Goal: Use online tool/utility: Utilize a website feature to perform a specific function

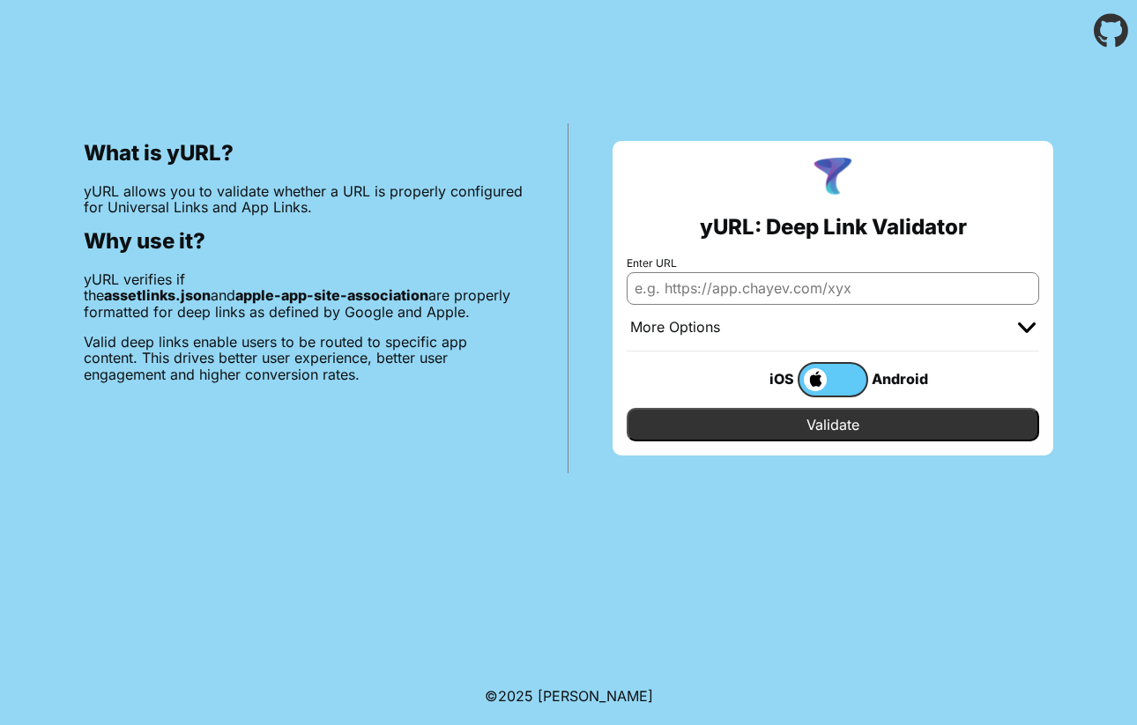
click at [852, 276] on input "Enter URL" at bounding box center [833, 288] width 413 height 32
type input "w"
click at [800, 286] on input "Enter URL" at bounding box center [833, 288] width 413 height 32
type input "[URL][DOMAIN_NAME]"
click at [834, 422] on input "Validate" at bounding box center [833, 424] width 413 height 33
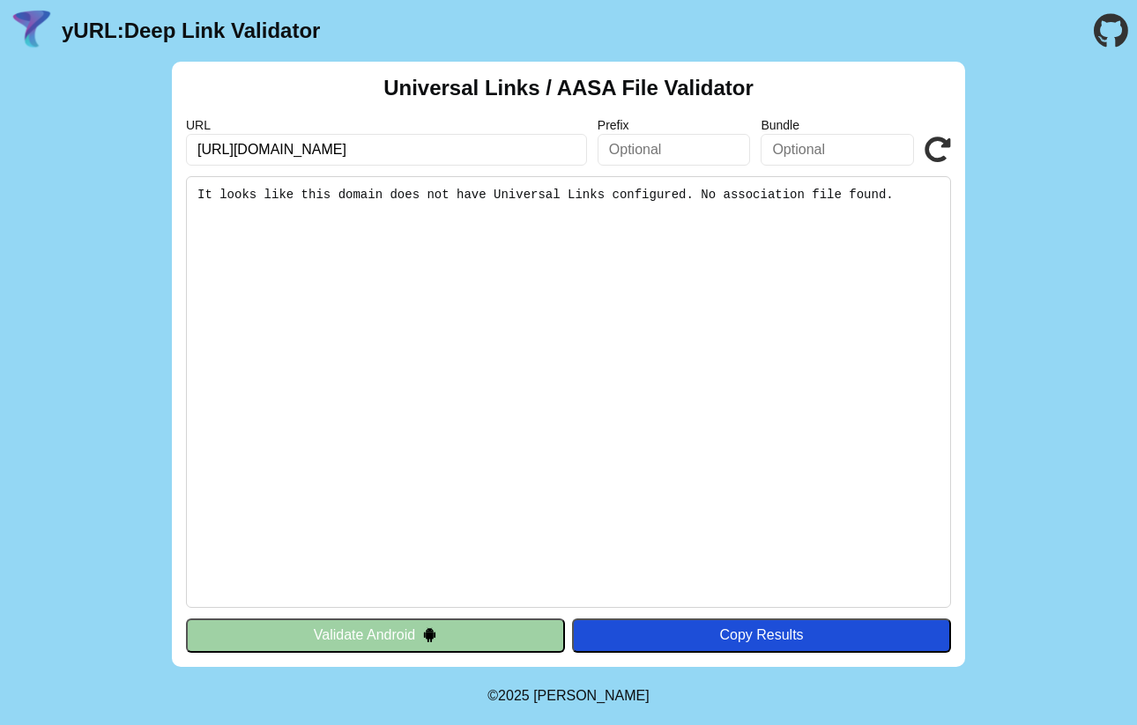
click at [492, 165] on input "[URL][DOMAIN_NAME]" at bounding box center [386, 150] width 401 height 32
paste input "apple-app-site-association"
type input "www.getsak.com"
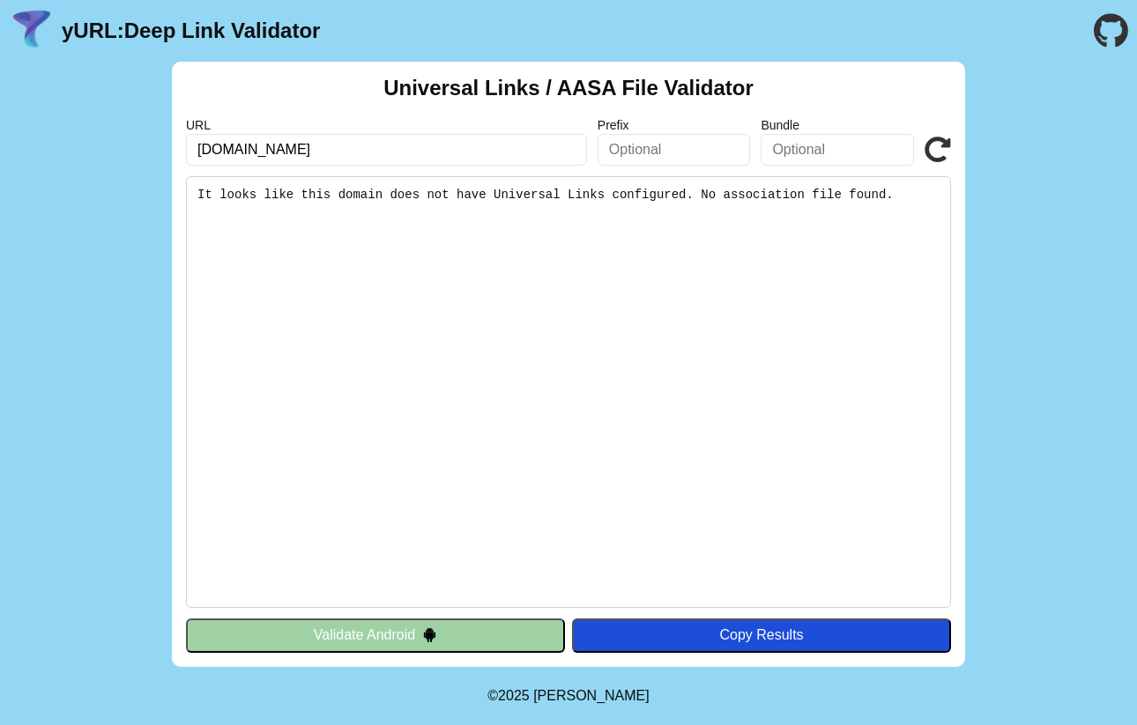
click at [420, 632] on button "Validate Android" at bounding box center [375, 635] width 379 height 33
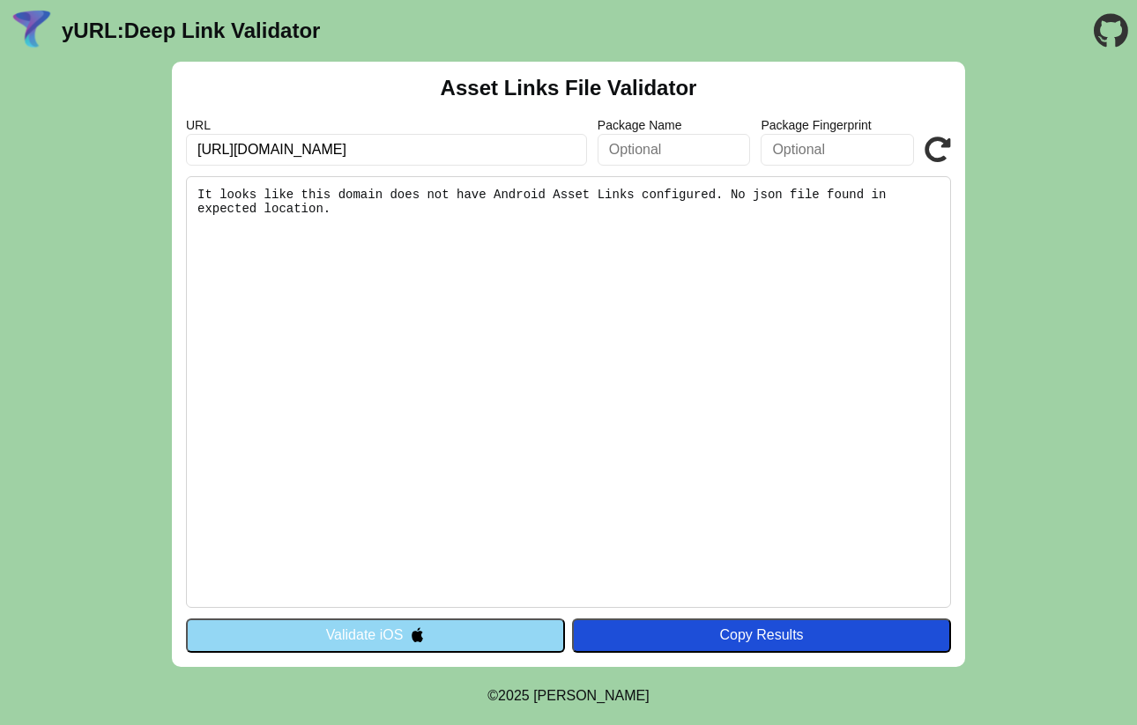
click at [415, 617] on div "Asset Links File Validator URL [URL][DOMAIN_NAME] Package Name Package Fingerpr…" at bounding box center [568, 365] width 793 height 606
click at [416, 629] on img at bounding box center [417, 635] width 15 height 15
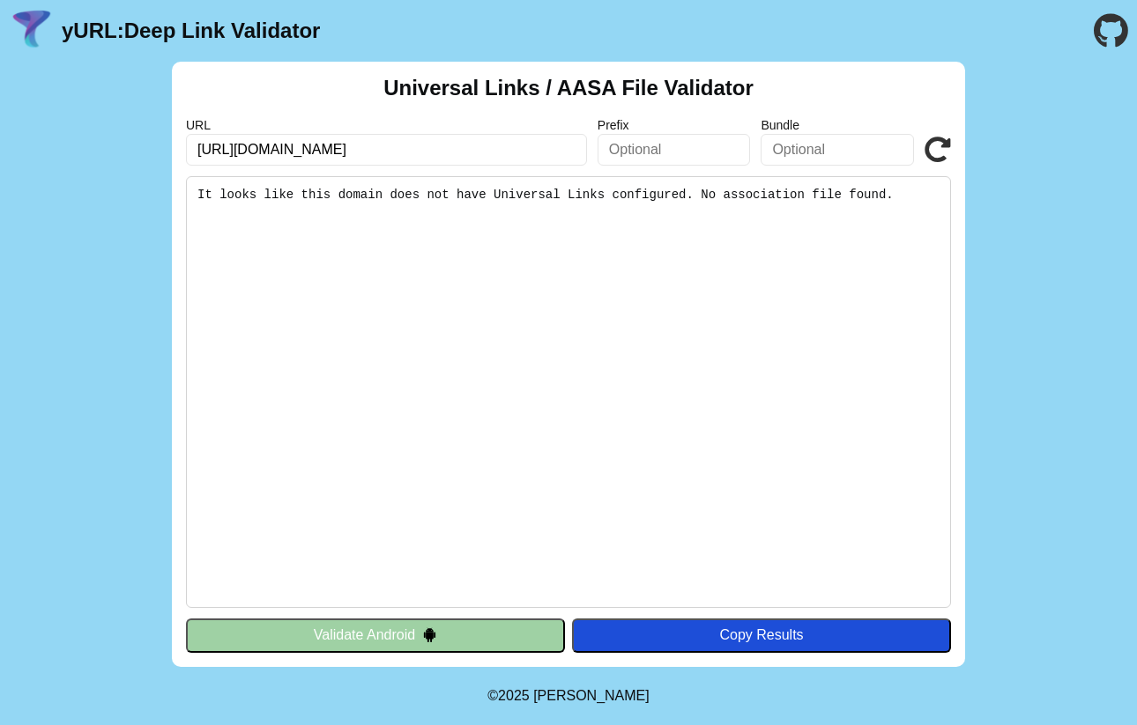
click at [416, 629] on button "Validate Android" at bounding box center [375, 635] width 379 height 33
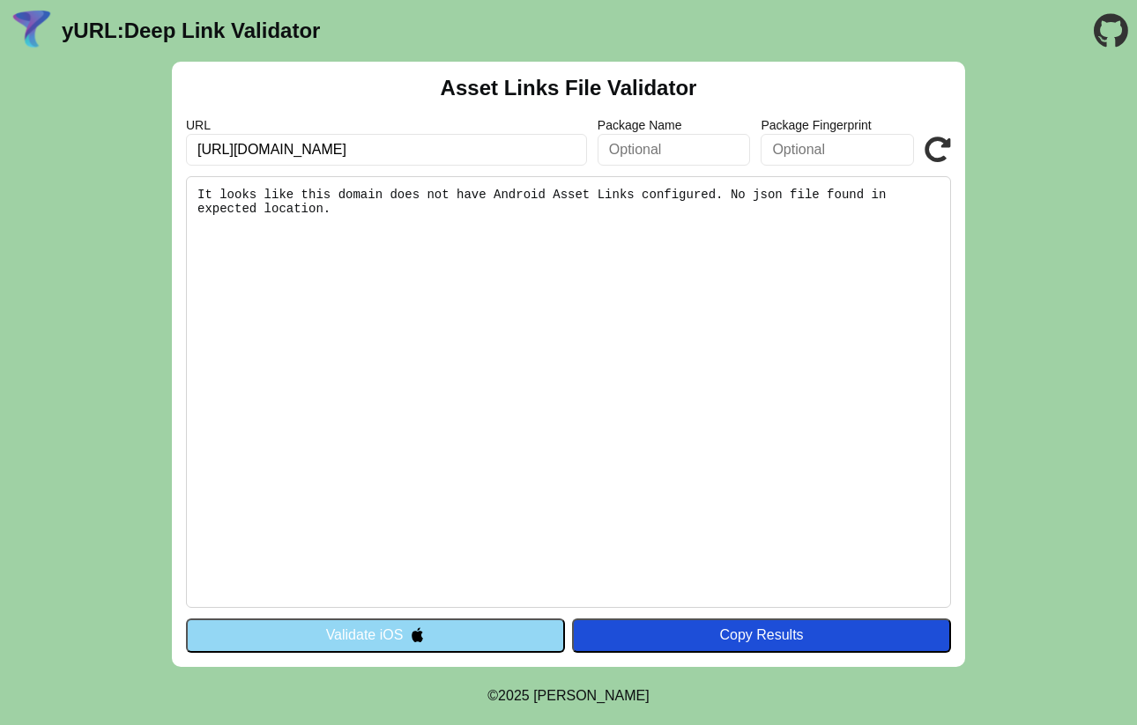
click at [416, 629] on img at bounding box center [417, 635] width 15 height 15
